Goal: Browse casually

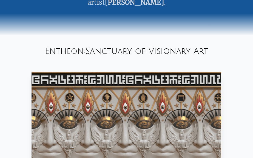
scroll to position [244, 0]
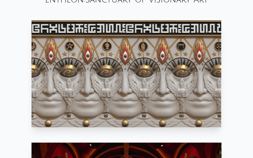
click at [133, 91] on video "Your browser does not support the video tag." at bounding box center [127, 73] width 190 height 107
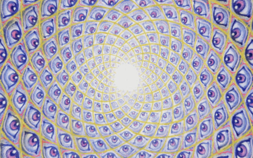
scroll to position [0, 0]
